Goal: Task Accomplishment & Management: Manage account settings

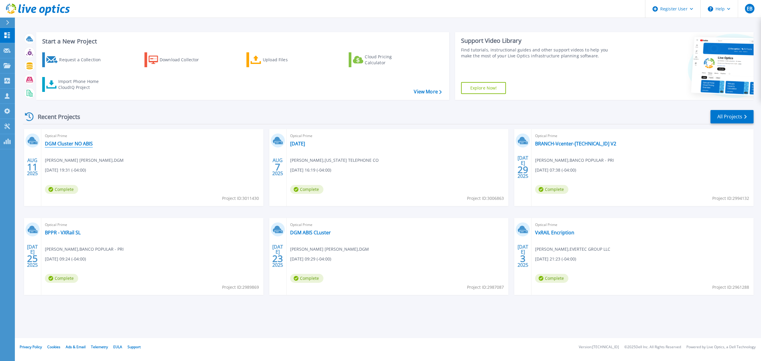
click at [59, 142] on link "DGM Cluster NO ABIS" at bounding box center [69, 144] width 48 height 6
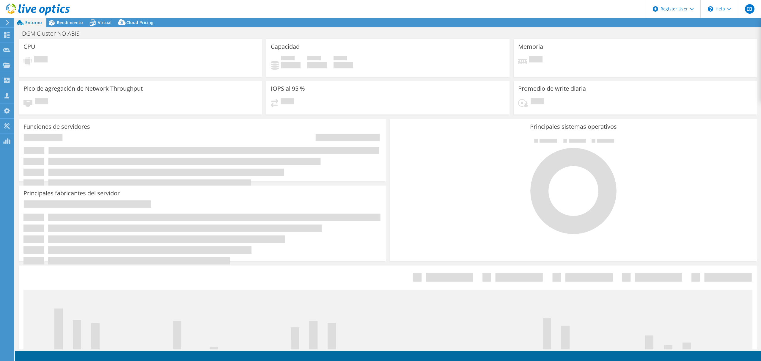
select select "USD"
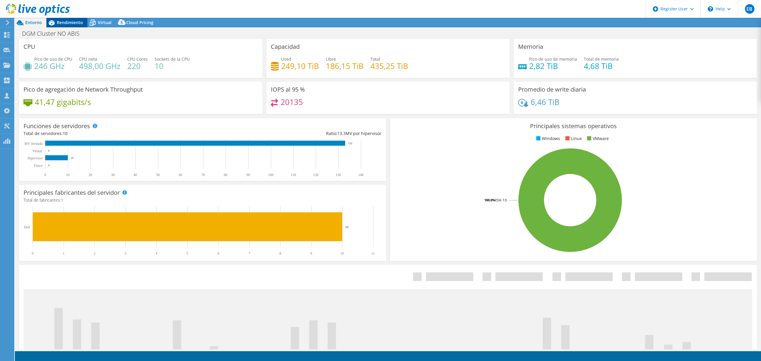
click at [72, 25] on span "Rendimiento" at bounding box center [70, 23] width 26 height 6
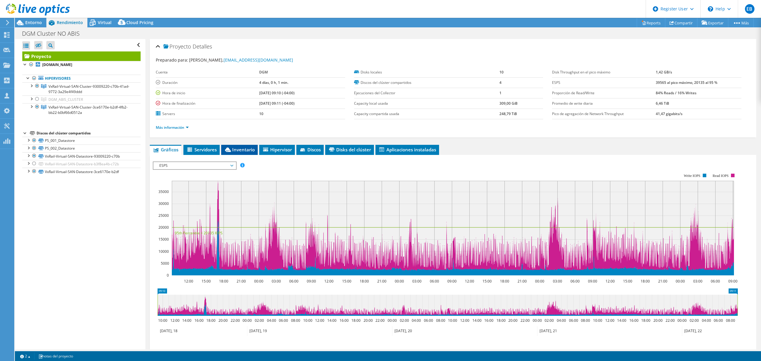
click at [243, 151] on span "Inventario" at bounding box center [239, 150] width 31 height 6
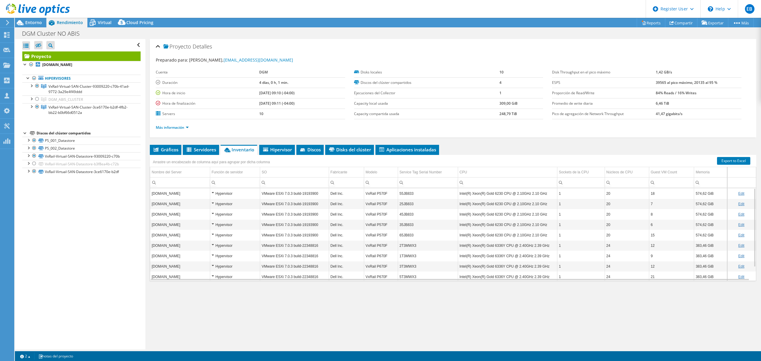
click at [738, 195] on link "Edit" at bounding box center [741, 193] width 6 height 4
click at [410, 196] on input "55JB833" at bounding box center [428, 194] width 60 height 8
drag, startPoint x: 413, startPoint y: 195, endPoint x: 396, endPoint y: 198, distance: 16.8
click at [398, 197] on input "55JB833" at bounding box center [428, 194] width 60 height 8
click at [434, 319] on div "Proyecto Detalles Preparado para: [PERSON_NAME], [EMAIL_ADDRESS][DOMAIN_NAME] C…" at bounding box center [452, 194] width 615 height 310
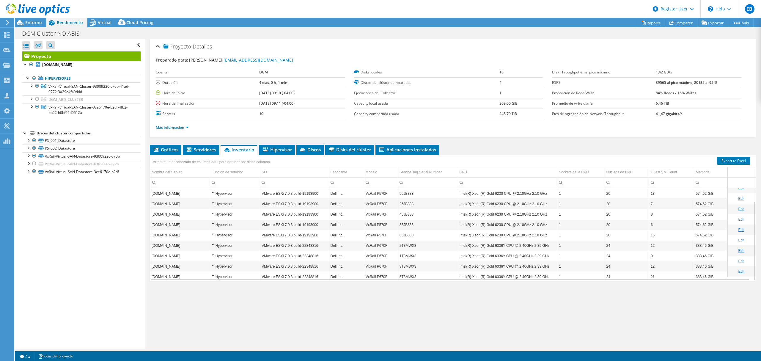
scroll to position [15, 0]
click at [424, 260] on td "5T3MWX3" at bounding box center [428, 262] width 60 height 10
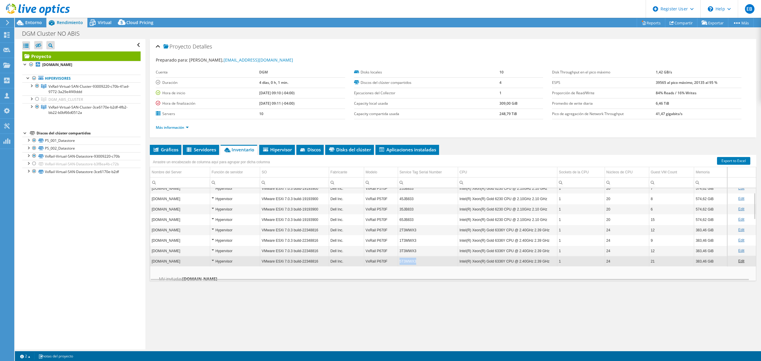
drag, startPoint x: 419, startPoint y: 262, endPoint x: 398, endPoint y: 264, distance: 21.5
click at [398, 264] on td "5T3MWX3" at bounding box center [428, 261] width 60 height 10
click at [738, 263] on link "Edit" at bounding box center [741, 261] width 6 height 4
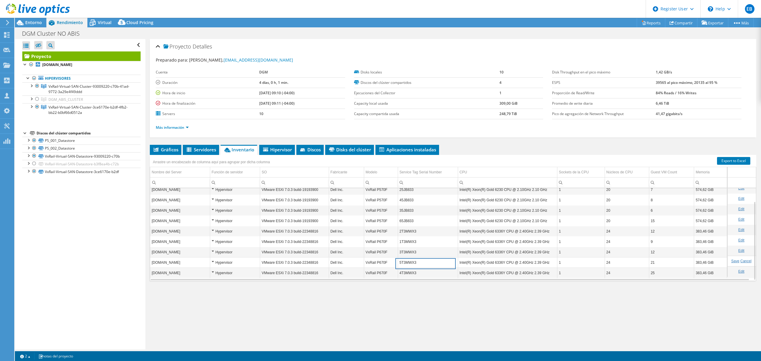
drag, startPoint x: 420, startPoint y: 266, endPoint x: 395, endPoint y: 266, distance: 25.0
click at [395, 266] on tr "[DOMAIN_NAME] Hypervisor VMware ESXi 7.0.3 build-22348816 Dell Inc. VxRail P670…" at bounding box center [453, 262] width 606 height 10
click at [527, 352] on section "Warnings Messages La Queue Depth no se ha registrado en los Servers VMware VCen…" at bounding box center [388, 356] width 746 height 10
